Goal: Task Accomplishment & Management: Manage account settings

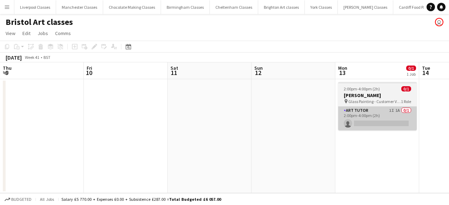
scroll to position [0, 241]
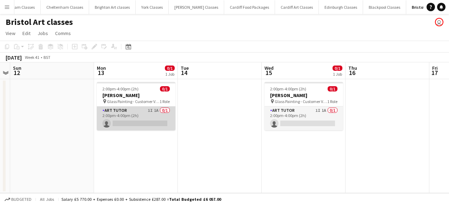
click at [135, 121] on app-card-role "Art Tutor 1I 1A 0/1 2:00pm-4:00pm (2h) single-neutral-actions" at bounding box center [136, 119] width 79 height 24
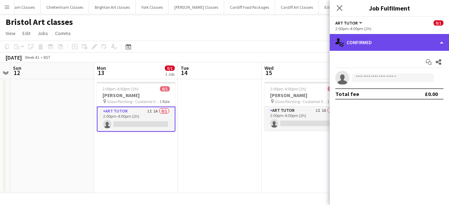
click at [364, 49] on div "single-neutral-actions-check-2 Confirmed" at bounding box center [389, 42] width 119 height 17
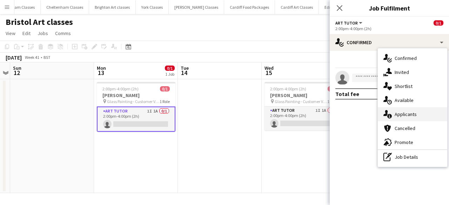
click at [404, 110] on div "single-neutral-actions-information Applicants" at bounding box center [412, 114] width 69 height 14
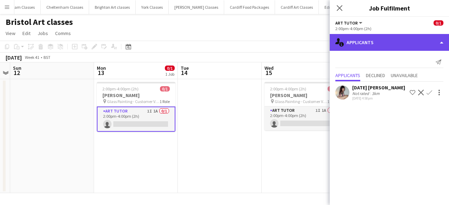
click at [371, 43] on div "single-neutral-actions-information Applicants" at bounding box center [389, 42] width 119 height 17
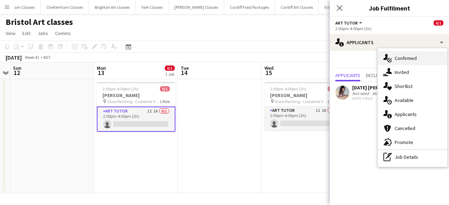
click at [404, 62] on div "single-neutral-actions-check-2 Confirmed" at bounding box center [412, 58] width 69 height 14
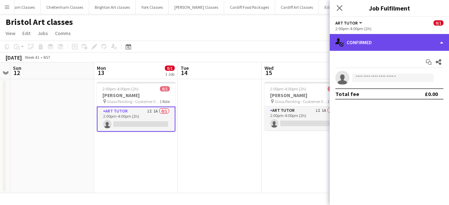
click at [371, 45] on div "single-neutral-actions-check-2 Confirmed" at bounding box center [389, 42] width 119 height 17
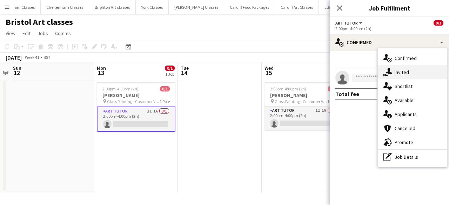
click at [402, 75] on span "Invited" at bounding box center [402, 72] width 14 height 6
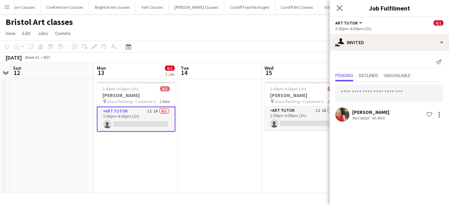
click at [138, 111] on app-card-role "Art Tutor 1I 1A 0/1 2:00pm-4:00pm (2h) single-neutral-actions" at bounding box center [136, 119] width 79 height 25
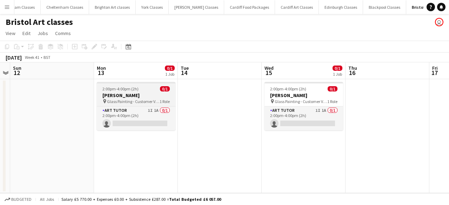
click at [113, 88] on span "2:00pm-4:00pm (2h)" at bounding box center [120, 88] width 36 height 5
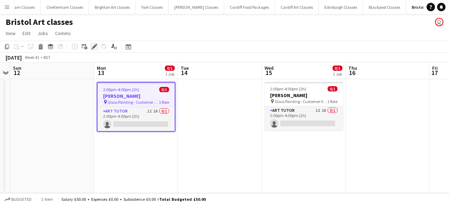
click at [93, 48] on icon at bounding box center [94, 47] width 4 height 4
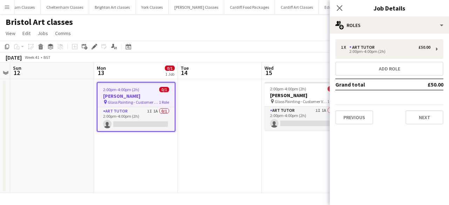
click at [432, 84] on td "£50.00" at bounding box center [424, 84] width 38 height 11
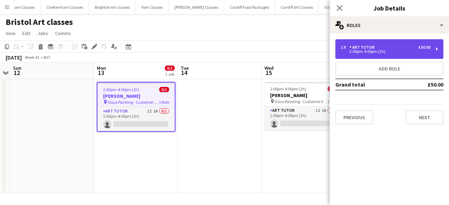
click at [391, 56] on div "1 x Art Tutor £50.00 2:00pm-4:00pm (2h)" at bounding box center [389, 49] width 108 height 20
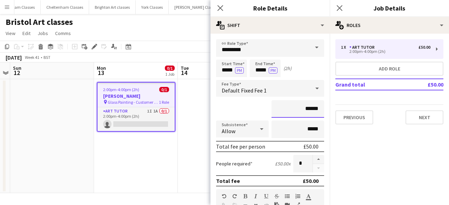
click at [304, 108] on input "******" at bounding box center [297, 109] width 53 height 18
type input "****"
click at [189, 159] on app-date-cell at bounding box center [220, 136] width 84 height 114
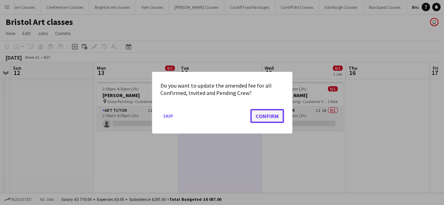
click at [260, 119] on button "Confirm" at bounding box center [267, 116] width 34 height 14
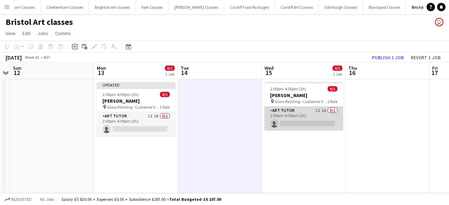
click at [283, 120] on app-card-role "Art Tutor 1I 1A 0/1 2:00pm-4:00pm (2h) single-neutral-actions" at bounding box center [303, 119] width 79 height 24
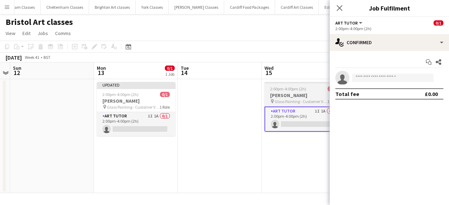
click at [275, 99] on span "Glass Painting - Customer Venue" at bounding box center [301, 101] width 53 height 5
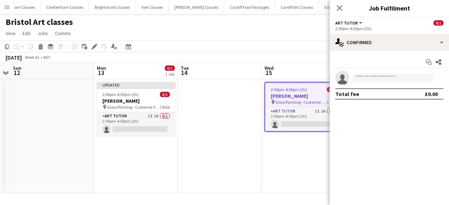
click at [291, 94] on h3 "[PERSON_NAME]" at bounding box center [303, 96] width 77 height 6
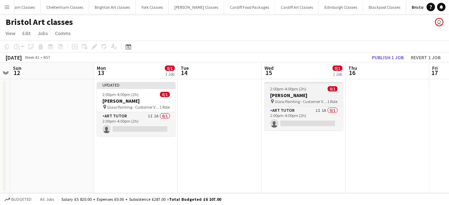
click at [298, 88] on span "2:00pm-4:00pm (2h)" at bounding box center [288, 88] width 36 height 5
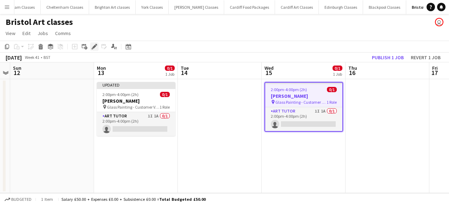
click at [93, 47] on icon at bounding box center [94, 47] width 4 height 4
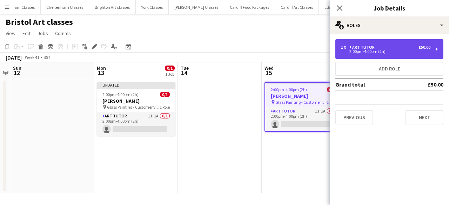
click at [365, 54] on div "1 x Art Tutor £50.00 2:00pm-4:00pm (2h)" at bounding box center [389, 49] width 108 height 20
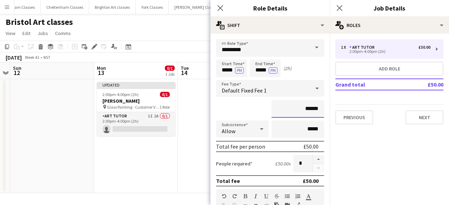
click at [308, 113] on input "******" at bounding box center [297, 109] width 53 height 18
type input "****"
click at [202, 105] on app-date-cell at bounding box center [220, 136] width 84 height 114
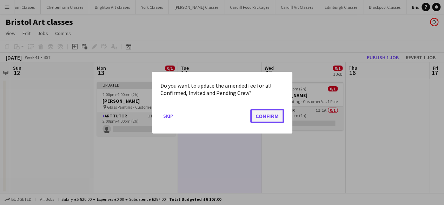
click at [261, 117] on button "Confirm" at bounding box center [267, 116] width 34 height 14
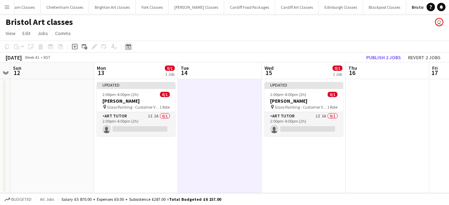
click at [130, 45] on icon "Date picker" at bounding box center [129, 47] width 6 height 6
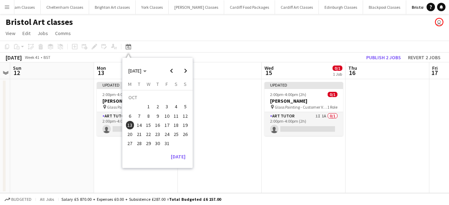
click at [167, 135] on span "24" at bounding box center [167, 134] width 8 height 8
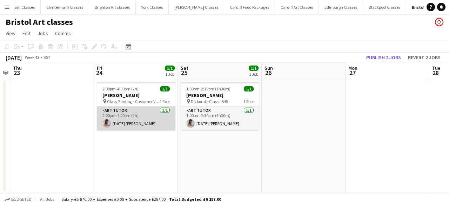
click at [133, 108] on app-card-role "Art Tutor [DATE] 2:00pm-4:00pm (2h) [DATE] [PERSON_NAME]" at bounding box center [136, 119] width 79 height 24
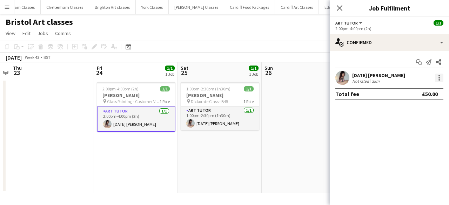
click at [435, 75] on div at bounding box center [439, 78] width 8 height 8
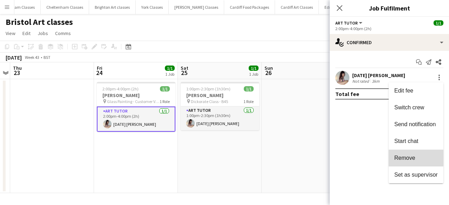
click at [409, 155] on span "Remove" at bounding box center [404, 158] width 21 height 6
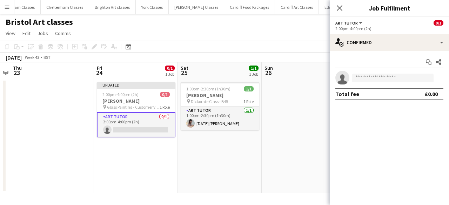
click at [162, 133] on app-card-role "Art Tutor 0/1 2:00pm-4:00pm (2h) single-neutral-actions" at bounding box center [136, 124] width 79 height 25
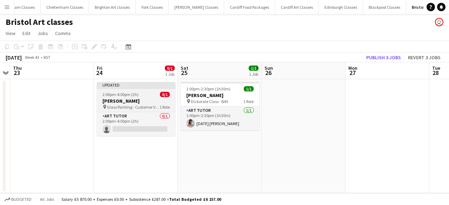
click at [133, 105] on span "Glass Painting - Customer Venue" at bounding box center [133, 107] width 53 height 5
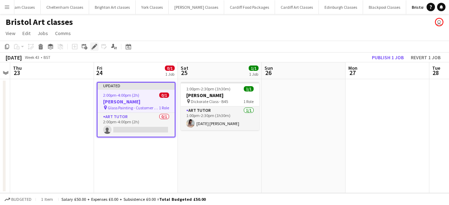
click at [93, 44] on icon "Edit" at bounding box center [95, 47] width 6 height 6
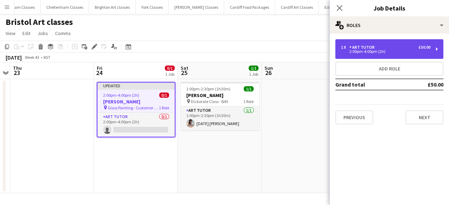
click at [368, 55] on div "1 x Art Tutor £50.00 2:00pm-4:00pm (2h)" at bounding box center [389, 49] width 108 height 20
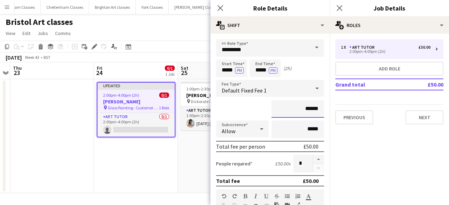
click at [306, 106] on input "******" at bounding box center [297, 109] width 53 height 18
type input "****"
click at [200, 155] on app-date-cell "1:00pm-2:30pm (1h30m) 1/1 [PERSON_NAME] pin Dickorate Class - B45 1 Role Art Tu…" at bounding box center [220, 136] width 84 height 114
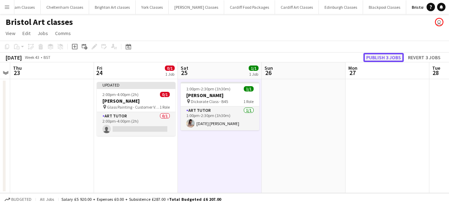
click at [391, 55] on button "Publish 3 jobs" at bounding box center [383, 57] width 40 height 9
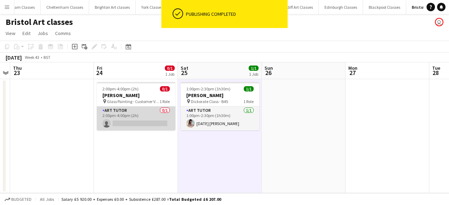
click at [133, 110] on app-card-role "Art Tutor 0/1 2:00pm-4:00pm (2h) single-neutral-actions" at bounding box center [136, 119] width 79 height 24
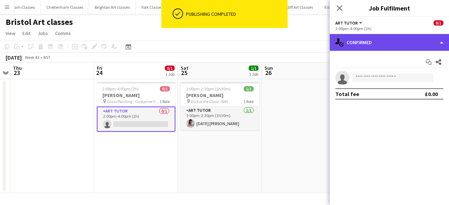
click at [397, 41] on div "single-neutral-actions-check-2 Confirmed" at bounding box center [389, 42] width 119 height 17
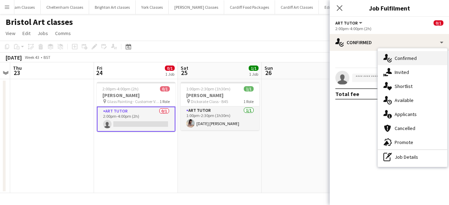
click at [403, 59] on span "Confirmed" at bounding box center [406, 58] width 22 height 6
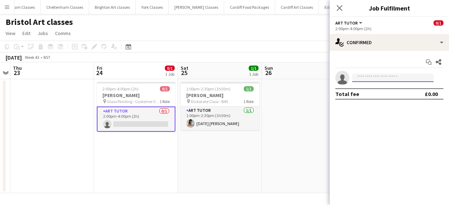
click at [374, 75] on input at bounding box center [392, 78] width 81 height 8
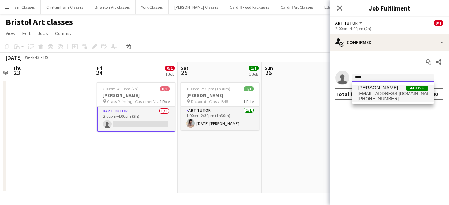
type input "****"
click at [374, 90] on span "[PERSON_NAME]" at bounding box center [378, 88] width 40 height 6
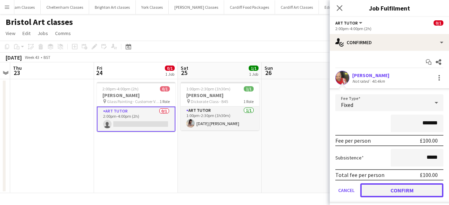
click at [394, 193] on button "Confirm" at bounding box center [401, 190] width 83 height 14
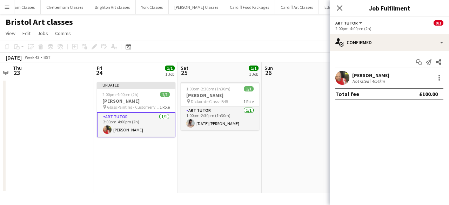
click at [308, 144] on app-date-cell at bounding box center [304, 136] width 84 height 114
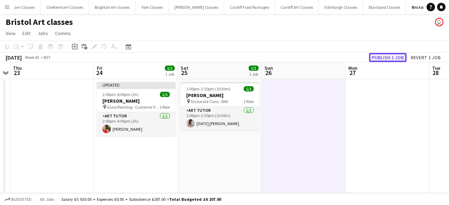
click at [383, 56] on button "Publish 1 job" at bounding box center [388, 57] width 38 height 9
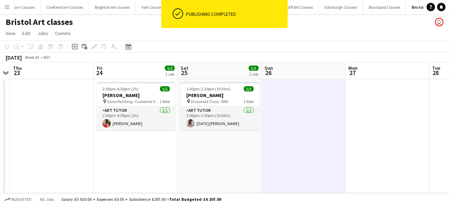
click at [131, 46] on div "Date picker" at bounding box center [128, 46] width 8 height 8
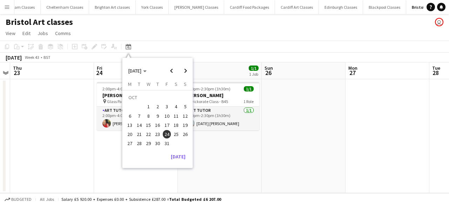
click at [133, 124] on span "13" at bounding box center [130, 125] width 8 height 8
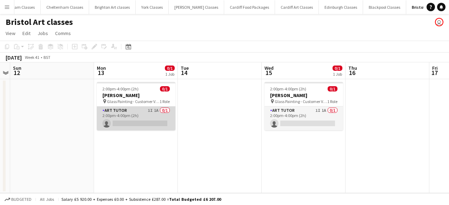
click at [145, 110] on app-card-role "Art Tutor 1I 1A 0/1 2:00pm-4:00pm (2h) single-neutral-actions" at bounding box center [136, 119] width 79 height 24
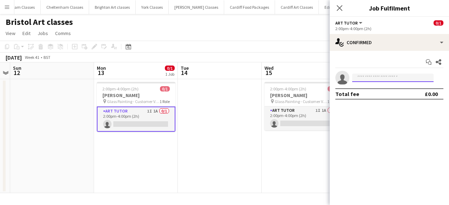
click at [367, 77] on input at bounding box center [392, 78] width 81 height 8
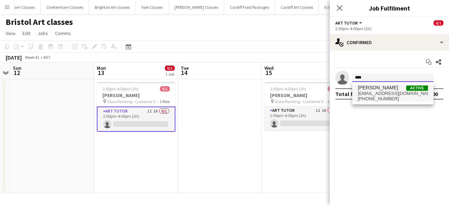
type input "****"
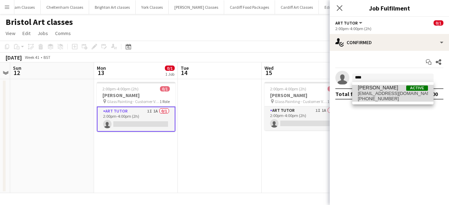
click at [371, 92] on span "[EMAIL_ADDRESS][DOMAIN_NAME]" at bounding box center [393, 94] width 70 height 6
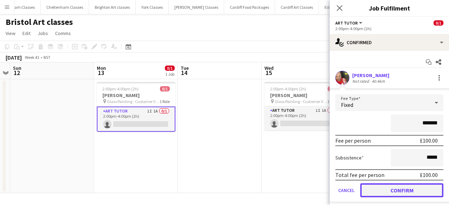
click at [384, 188] on button "Confirm" at bounding box center [401, 190] width 83 height 14
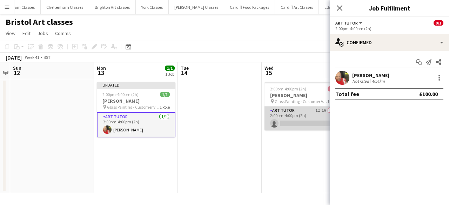
click at [303, 110] on app-card-role "Art Tutor 1I 1A 0/1 2:00pm-4:00pm (2h) single-neutral-actions" at bounding box center [303, 119] width 79 height 24
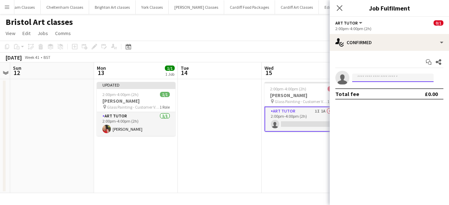
click at [379, 75] on input at bounding box center [392, 78] width 81 height 8
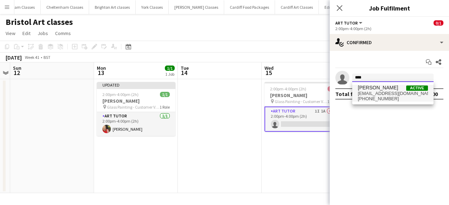
type input "****"
click at [377, 94] on span "[EMAIL_ADDRESS][DOMAIN_NAME]" at bounding box center [393, 94] width 70 height 6
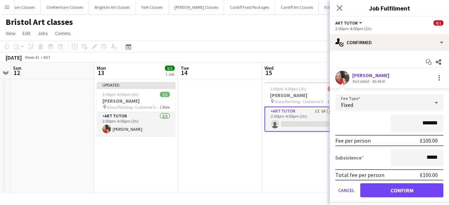
click at [400, 199] on form "Fee Type Fixed ******* Fee per person £100.00 Subsistence ***** Total fee per p…" at bounding box center [389, 148] width 119 height 109
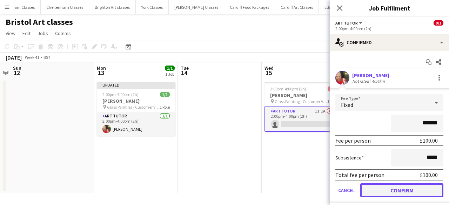
click at [396, 183] on button "Confirm" at bounding box center [401, 190] width 83 height 14
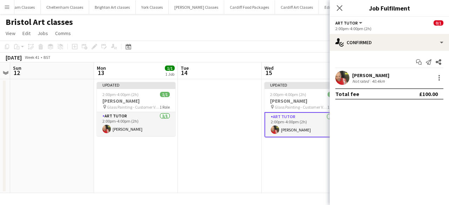
click at [300, 173] on app-date-cell "Updated 2:00pm-4:00pm (2h) 1/1 [PERSON_NAME] pin Glass Painting - Customer Venu…" at bounding box center [304, 136] width 84 height 114
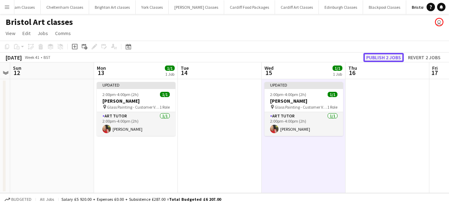
click at [388, 58] on button "Publish 2 jobs" at bounding box center [383, 57] width 40 height 9
